Goal: Task Accomplishment & Management: Complete application form

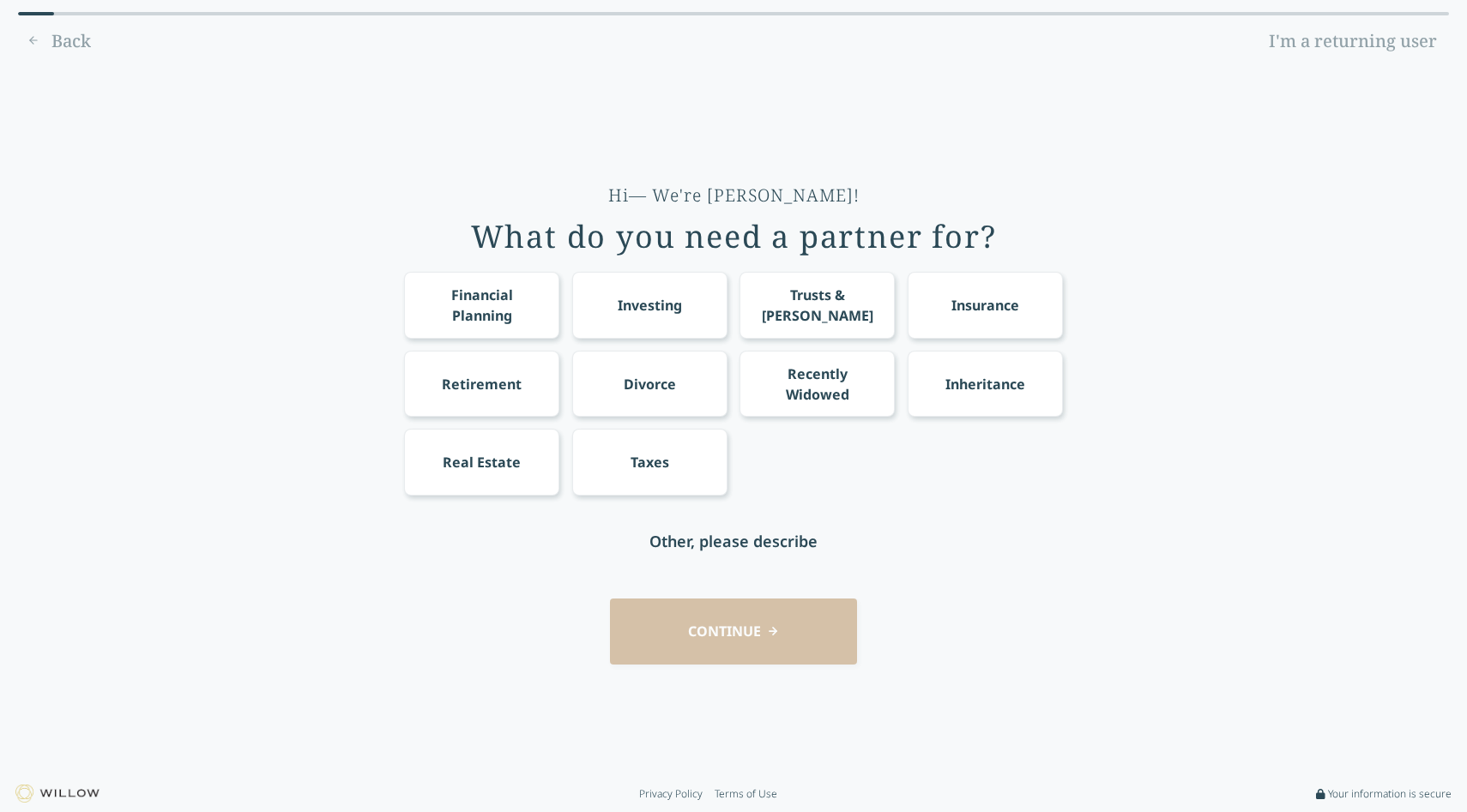
click at [533, 321] on div "Financial Planning" at bounding box center [483, 305] width 124 height 42
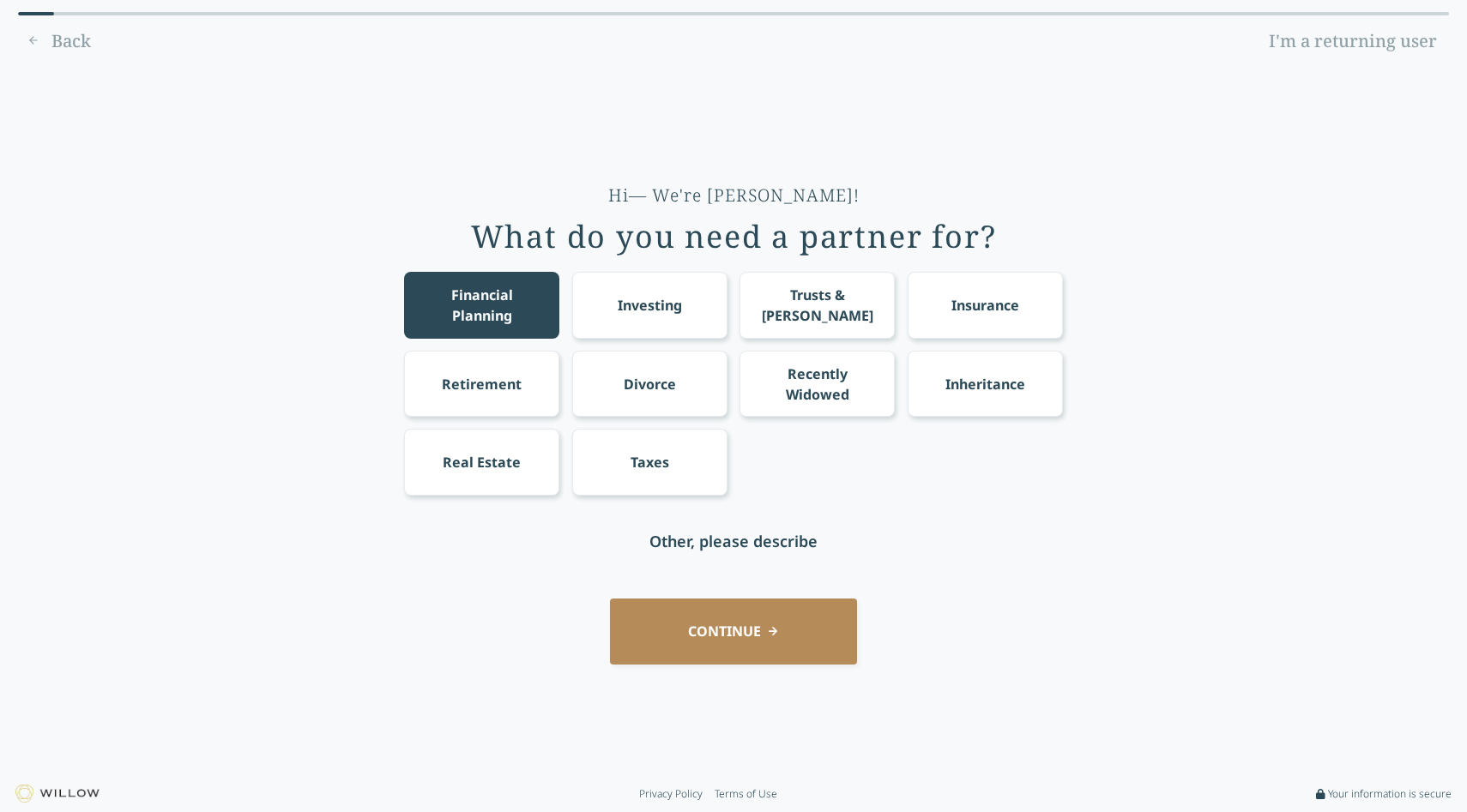
click at [664, 321] on div "Investing" at bounding box center [650, 305] width 155 height 66
click at [965, 311] on div "Insurance" at bounding box center [985, 305] width 68 height 20
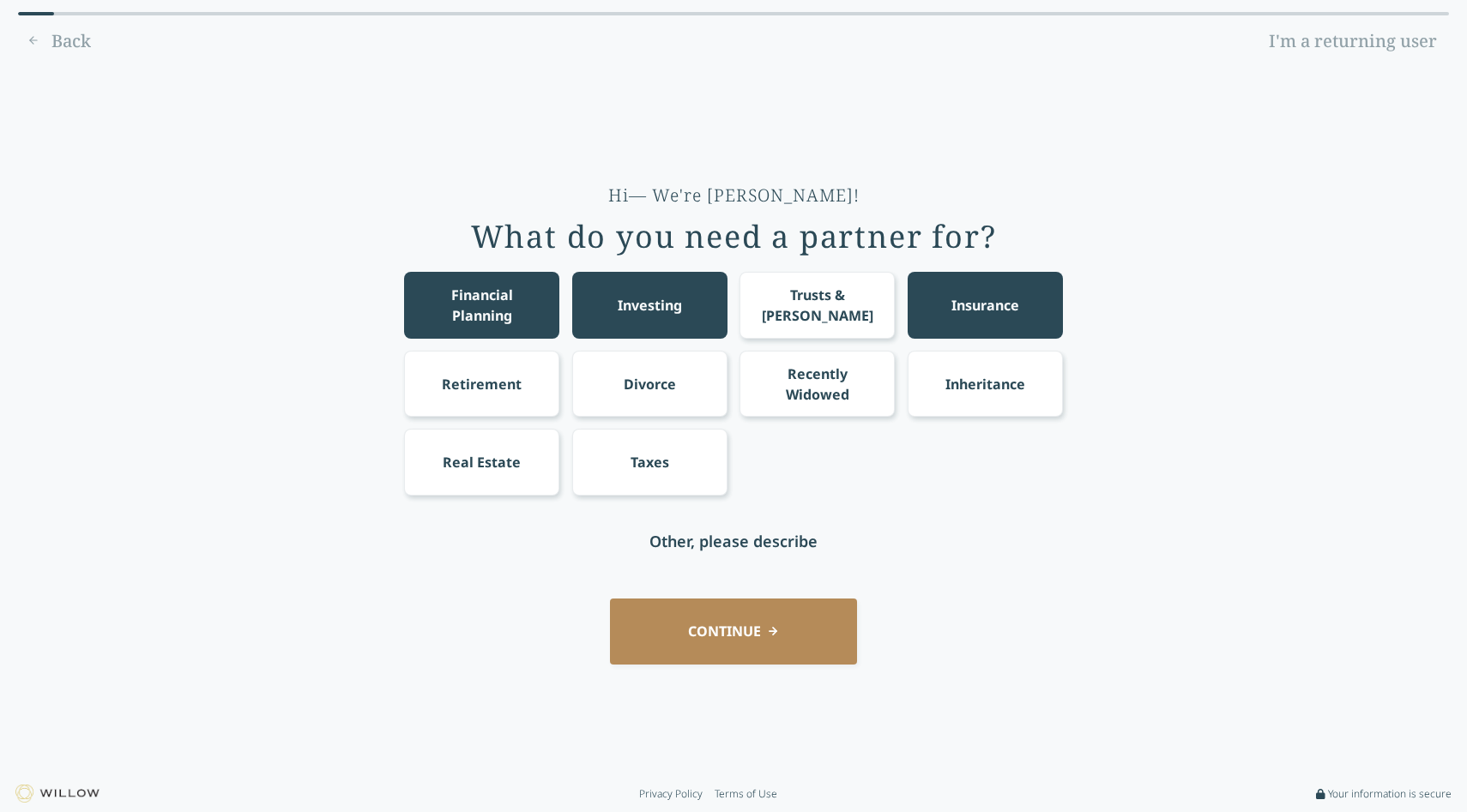
click at [952, 383] on div "Inheritance" at bounding box center [985, 384] width 79 height 20
click at [618, 393] on div "Divorce" at bounding box center [650, 384] width 155 height 66
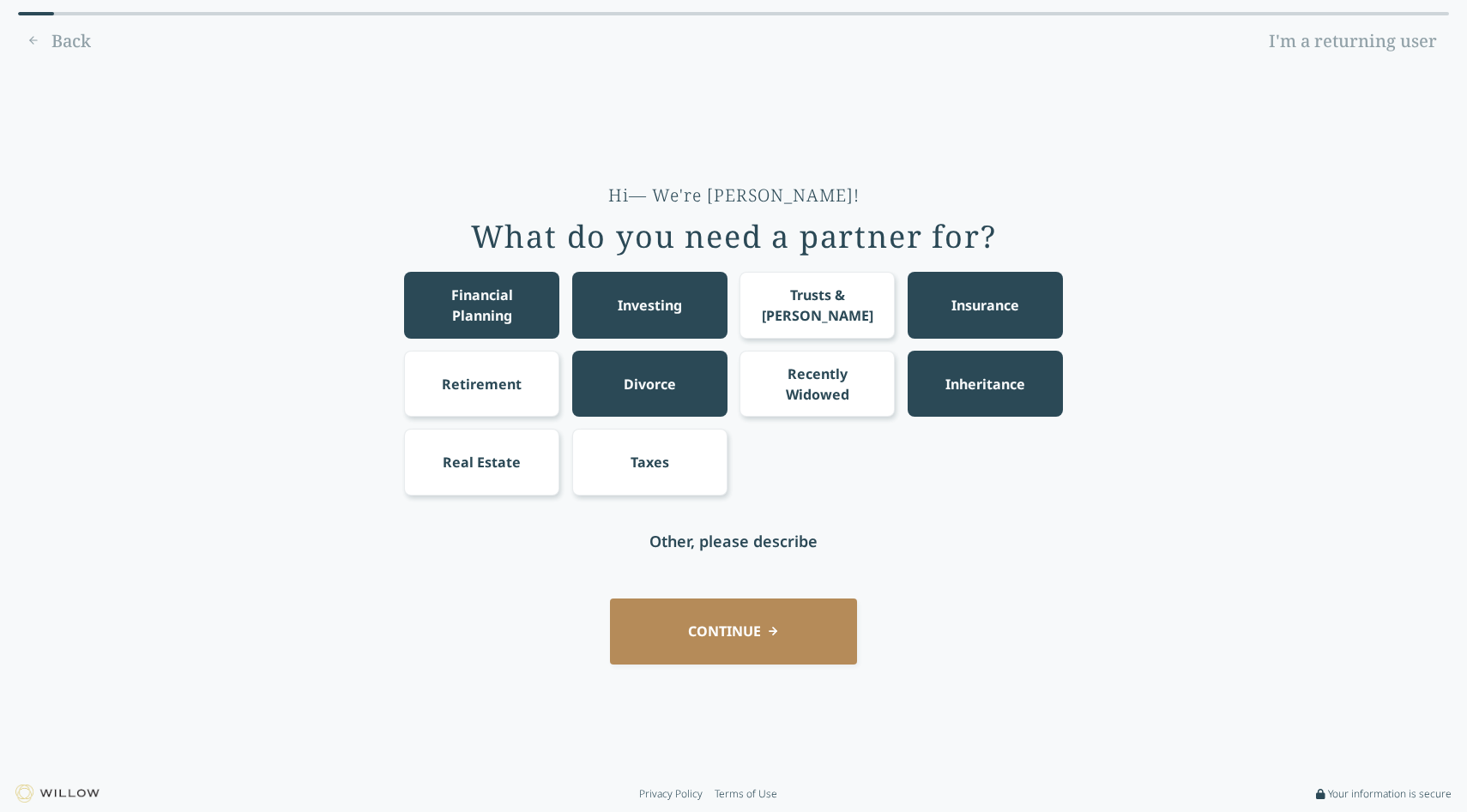
click at [601, 469] on div "Taxes" at bounding box center [650, 462] width 155 height 66
click at [512, 382] on div "Retirement" at bounding box center [482, 384] width 79 height 20
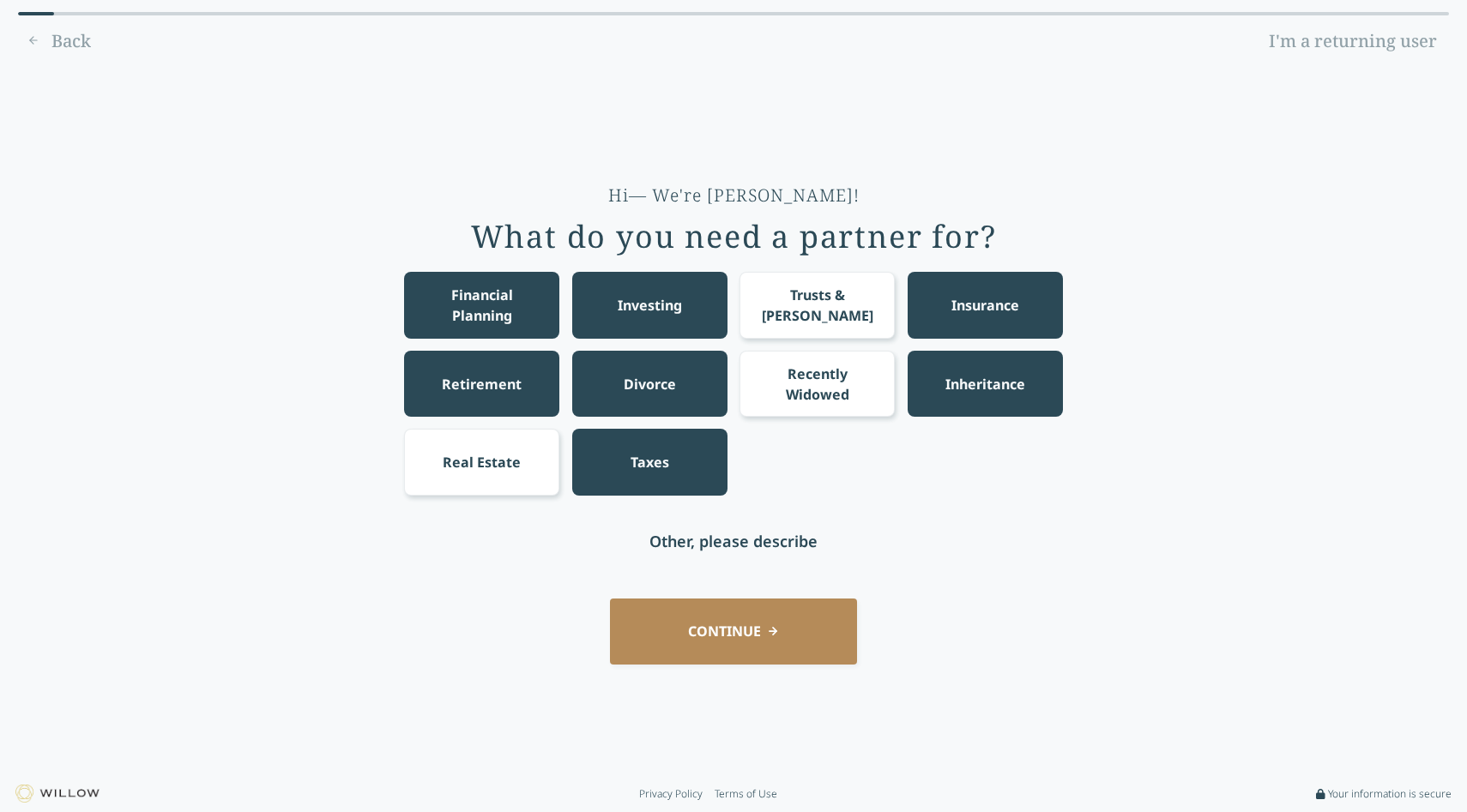
click at [699, 644] on button "CONTINUE" at bounding box center [734, 632] width 247 height 66
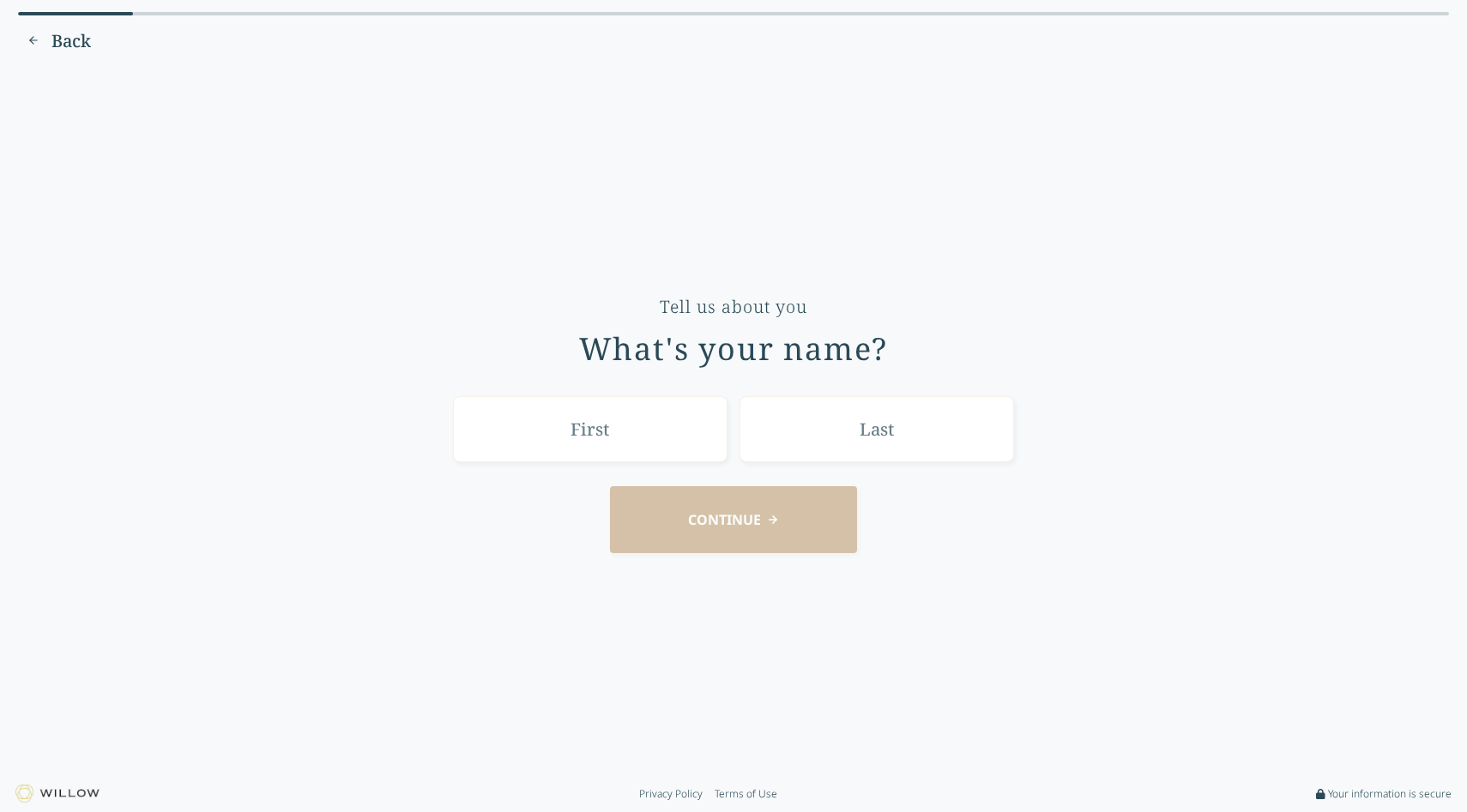
click at [657, 449] on input "text" at bounding box center [590, 429] width 274 height 66
click at [914, 363] on div "Tell us about you What's your name?" at bounding box center [734, 379] width 659 height 168
click at [63, 55] on div "Questionaire progress Back Tell us about you What's your name? CONTINUE" at bounding box center [734, 388] width 1431 height 753
click at [65, 48] on span "Back" at bounding box center [71, 41] width 40 height 24
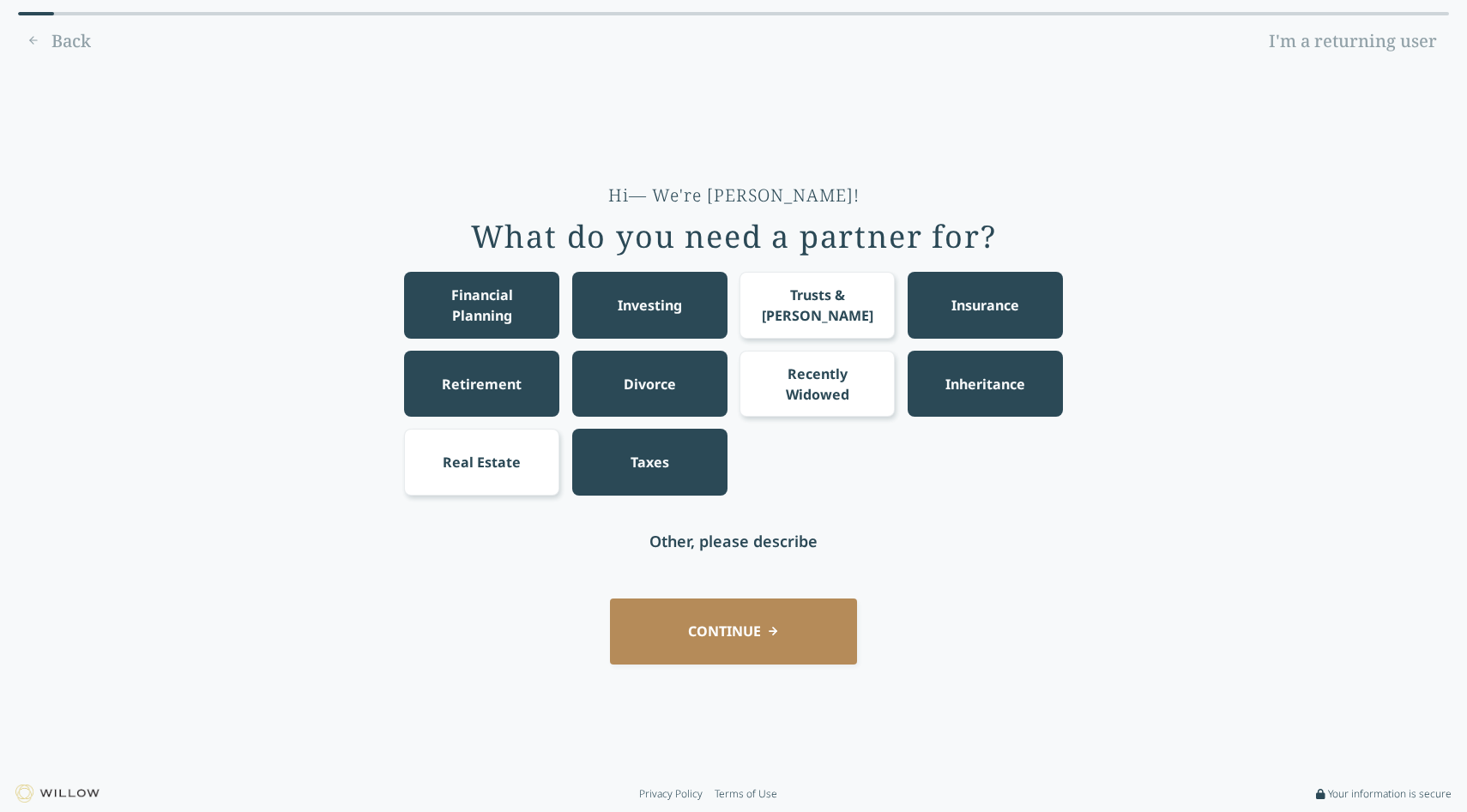
click at [65, 48] on div "Back I'm a returning user" at bounding box center [734, 41] width 1431 height 27
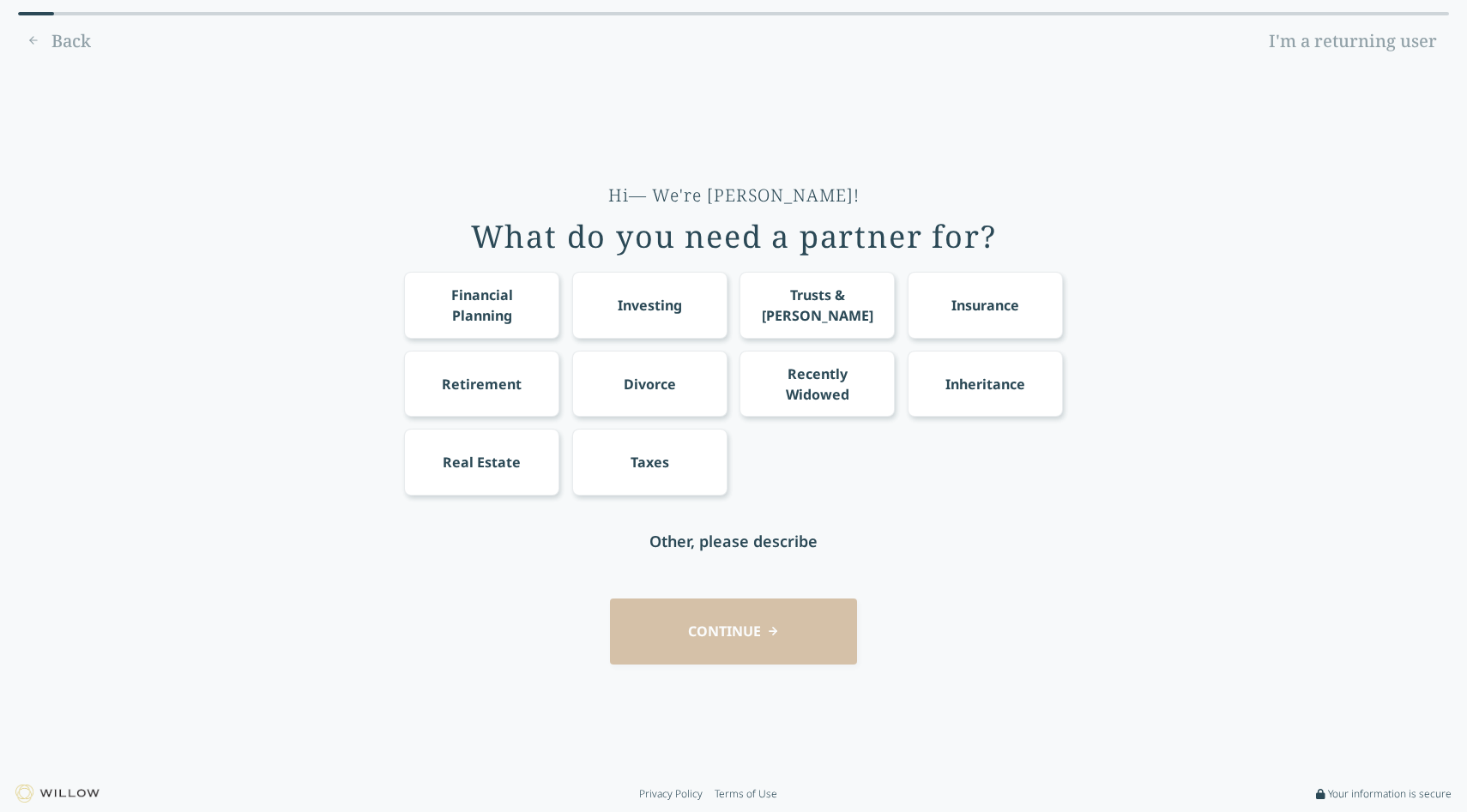
click at [87, 42] on div "Back I'm a returning user" at bounding box center [734, 41] width 1431 height 27
click at [1333, 40] on link "I'm a returning user" at bounding box center [1353, 41] width 192 height 27
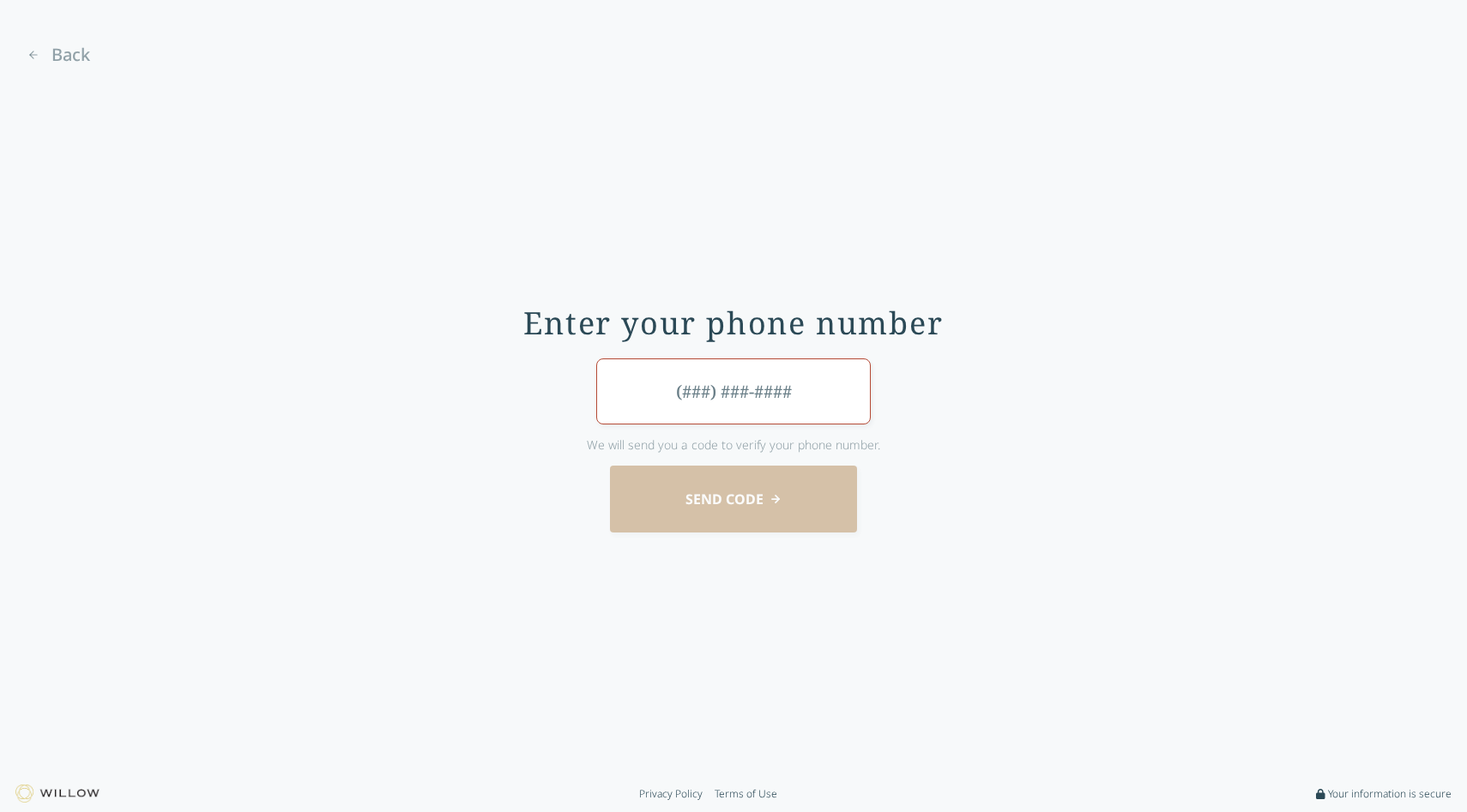
click at [51, 46] on span "Back" at bounding box center [71, 54] width 39 height 24
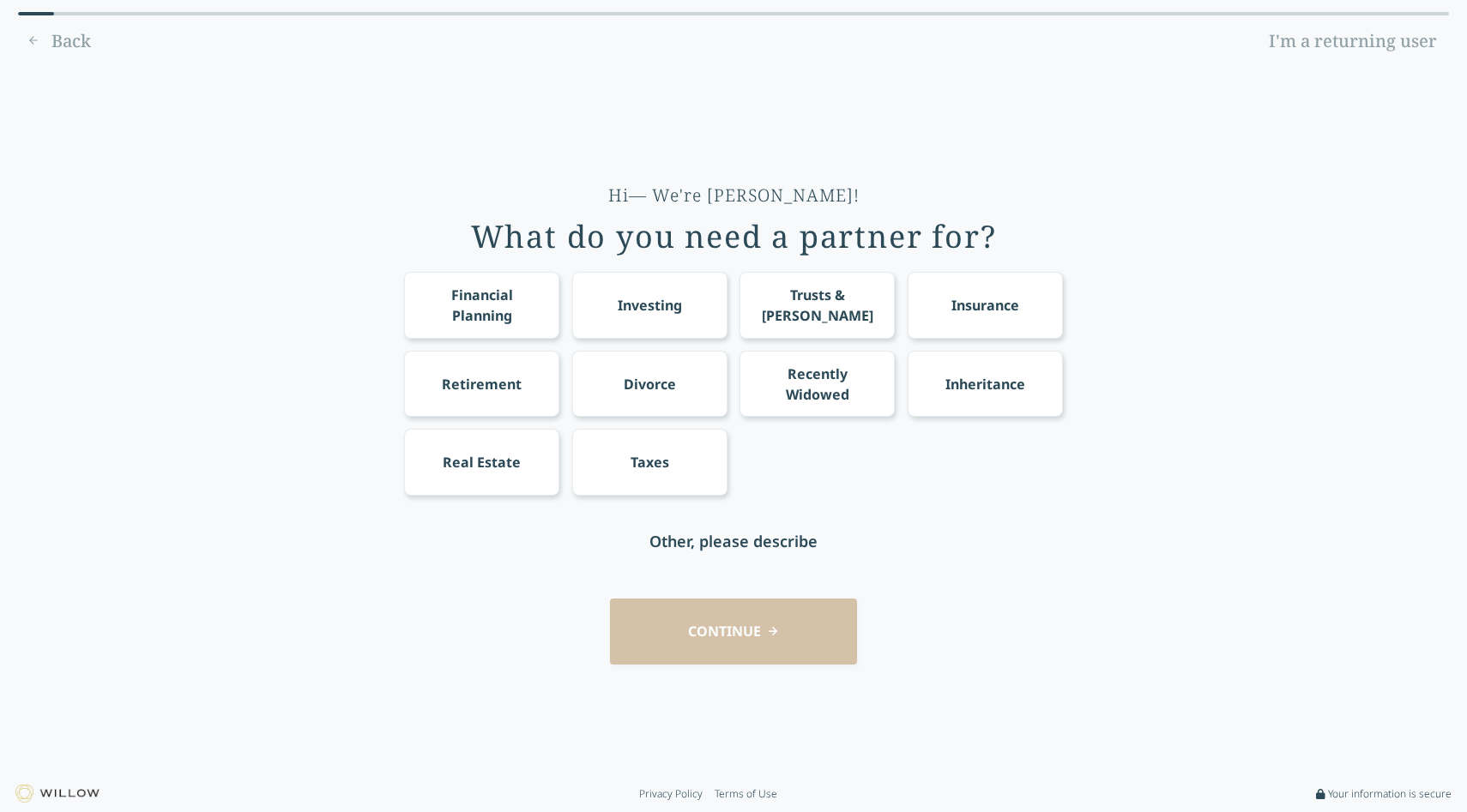
click at [25, 35] on div "Back I'm a returning user" at bounding box center [734, 41] width 1431 height 27
